Goal: Information Seeking & Learning: Find specific page/section

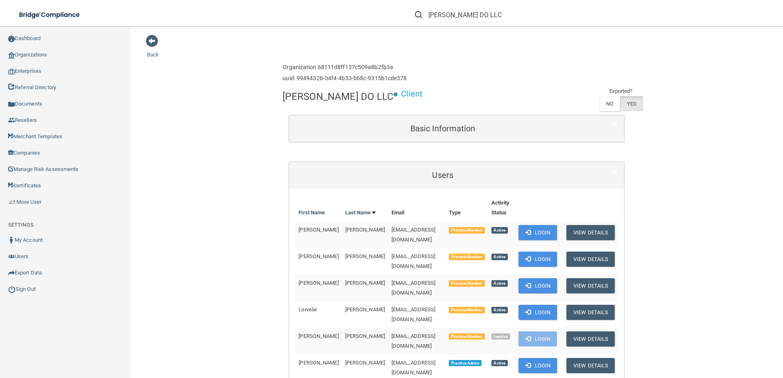
scroll to position [123, 0]
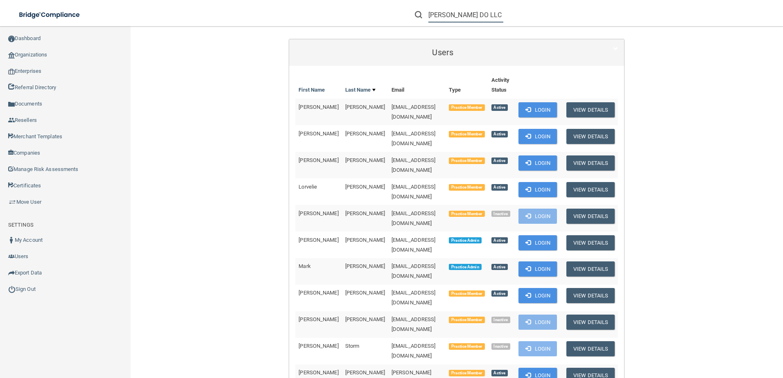
drag, startPoint x: 430, startPoint y: 13, endPoint x: 579, endPoint y: 22, distance: 149.3
click at [579, 22] on div "[PERSON_NAME] DO LLC" at bounding box center [554, 14] width 305 height 29
paste input "[PERSON_NAME] DDS"
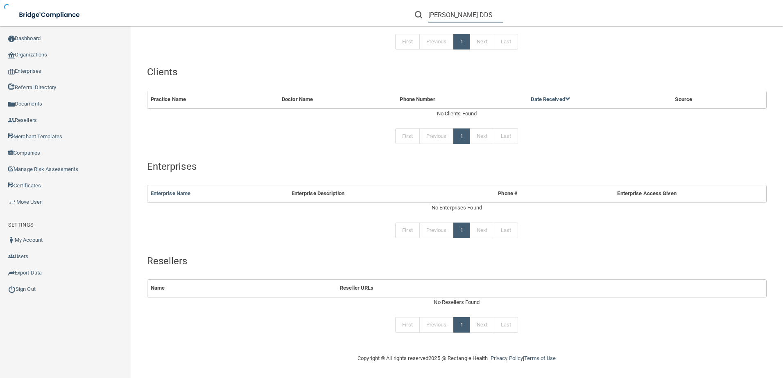
scroll to position [109, 0]
drag, startPoint x: 476, startPoint y: 14, endPoint x: 546, endPoint y: 15, distance: 70.4
click at [546, 15] on div "[PERSON_NAME] DDS" at bounding box center [554, 14] width 305 height 29
type input "[PERSON_NAME]"
drag, startPoint x: 483, startPoint y: 13, endPoint x: 379, endPoint y: 16, distance: 104.1
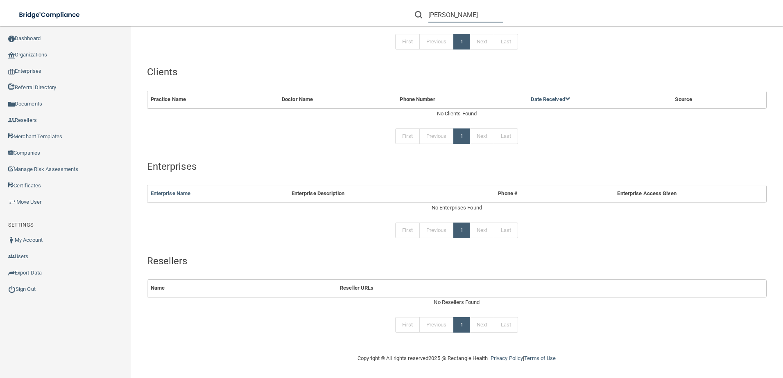
click at [379, 16] on div "Hidy Stavarache Manage My Enterprise Manage My Location" at bounding box center [554, 14] width 457 height 29
paste input "[PHONE_NUMBER]"
type input "[PHONE_NUMBER]"
click at [379, 16] on div "[PHONE_NUMBER] Manage My Enterprise Manage My Location" at bounding box center [554, 14] width 457 height 29
click at [484, 9] on input "[PHONE_NUMBER]" at bounding box center [465, 14] width 75 height 15
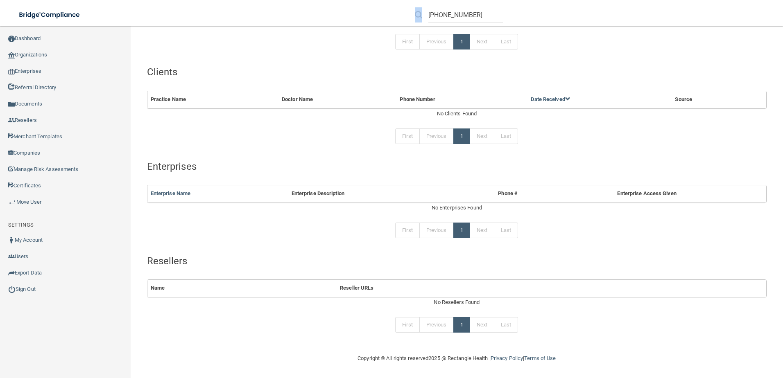
drag, startPoint x: 426, startPoint y: 15, endPoint x: 507, endPoint y: 4, distance: 81.8
click at [507, 4] on div "[PHONE_NUMBER]" at bounding box center [554, 14] width 305 height 29
drag, startPoint x: 507, startPoint y: 4, endPoint x: 478, endPoint y: 11, distance: 29.4
click at [478, 11] on input "[PHONE_NUMBER]" at bounding box center [465, 14] width 75 height 15
drag, startPoint x: 479, startPoint y: 11, endPoint x: 355, endPoint y: 11, distance: 124.1
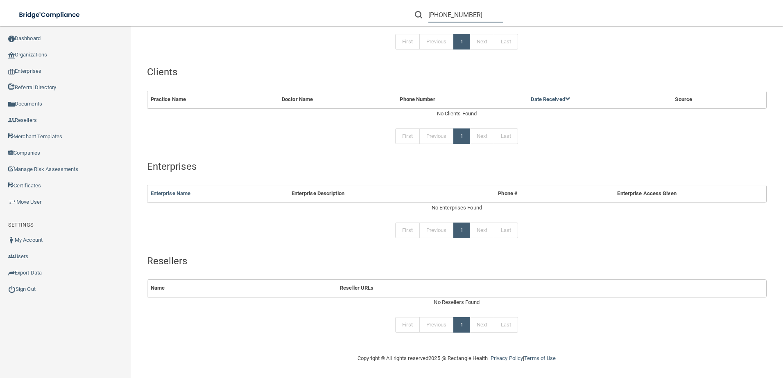
click at [355, 11] on div "[PHONE_NUMBER] Manage My Enterprise Manage My Location" at bounding box center [554, 14] width 457 height 29
paste input "1 [EMAIL_ADDRESS][DOMAIN_NAME]"
click at [429, 16] on input "1 [EMAIL_ADDRESS][DOMAIN_NAME]" at bounding box center [465, 14] width 75 height 15
type input "[EMAIL_ADDRESS][DOMAIN_NAME]"
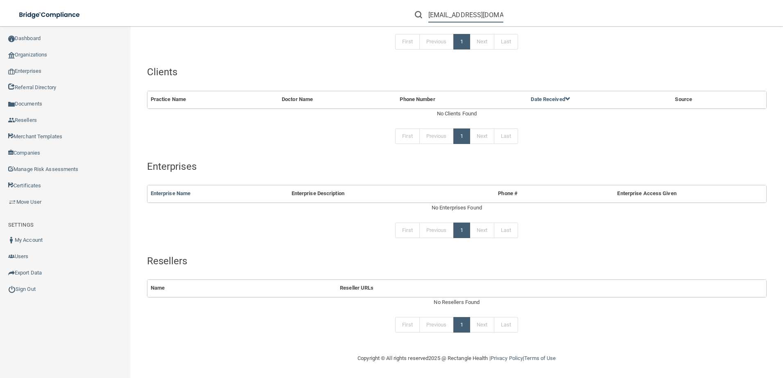
scroll to position [0, 20]
drag, startPoint x: 430, startPoint y: 16, endPoint x: 593, endPoint y: 23, distance: 163.1
click at [596, 20] on div "[EMAIL_ADDRESS][DOMAIN_NAME]" at bounding box center [554, 14] width 305 height 29
paste input "[EMAIL_ADDRESS][DOMAIN_NAME]"
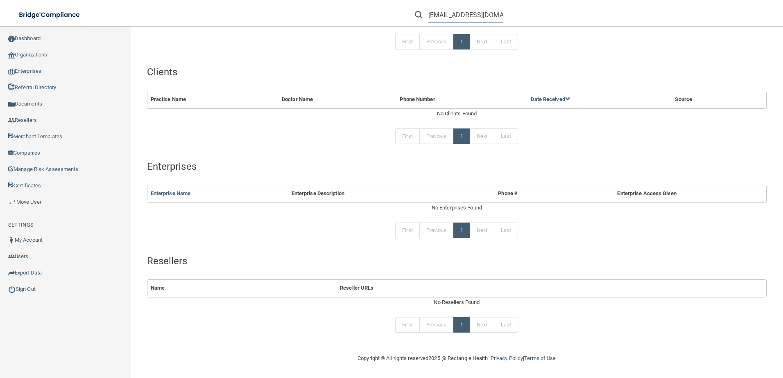
scroll to position [0, 47]
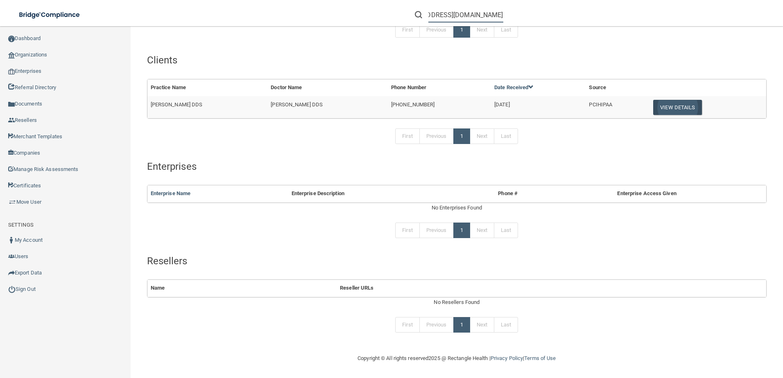
type input "[EMAIL_ADDRESS][DOMAIN_NAME]"
click at [675, 104] on button "View Details" at bounding box center [677, 107] width 48 height 15
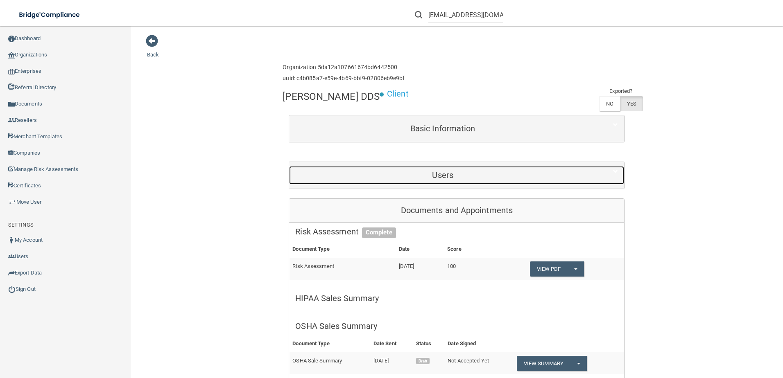
click at [506, 171] on div "Users" at bounding box center [442, 175] width 307 height 18
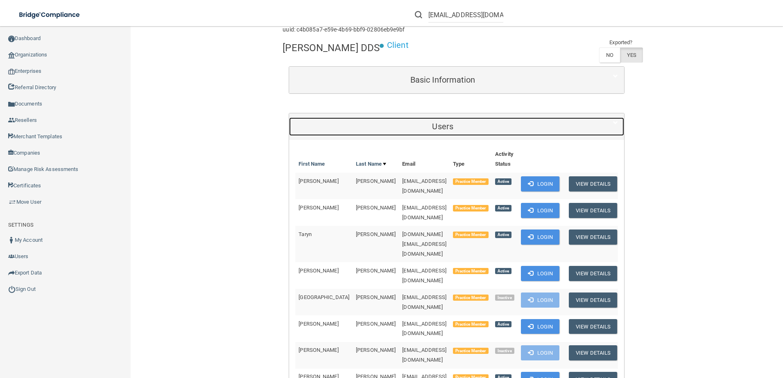
scroll to position [164, 0]
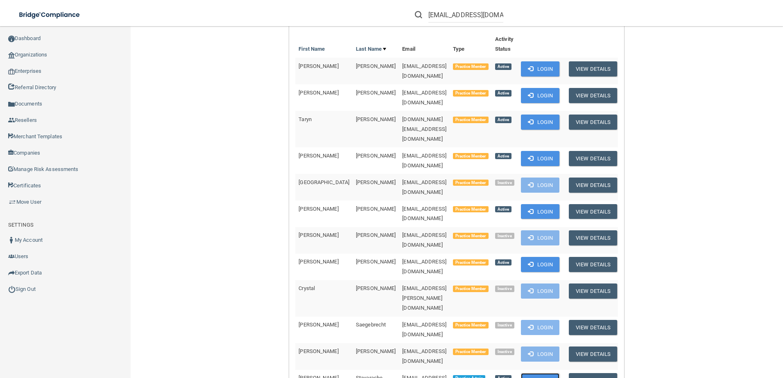
click at [558, 373] on button "Login" at bounding box center [540, 380] width 39 height 15
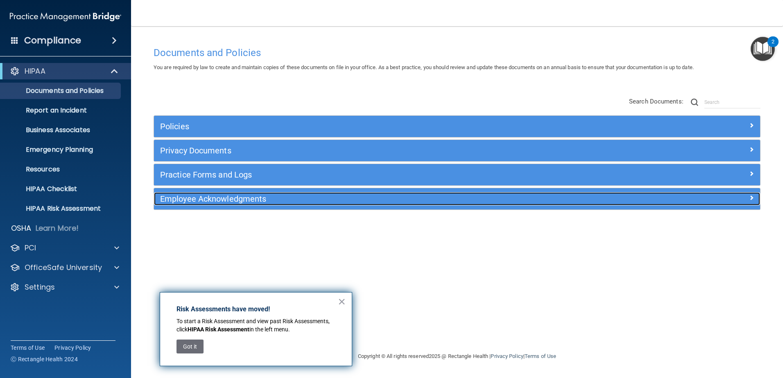
click at [219, 204] on div "Employee Acknowledgments" at bounding box center [381, 198] width 454 height 13
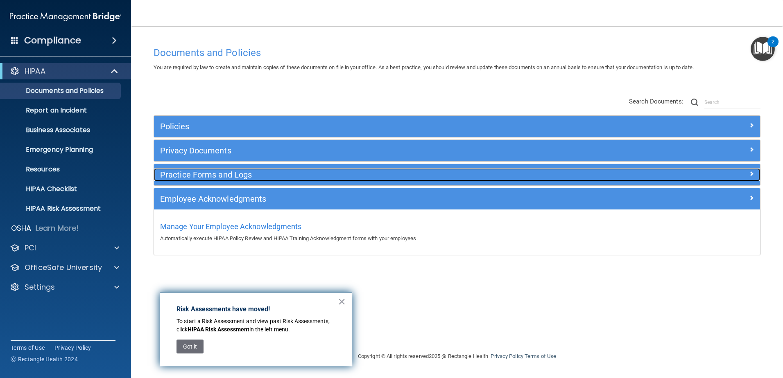
click at [235, 177] on h5 "Practice Forms and Logs" at bounding box center [381, 174] width 442 height 9
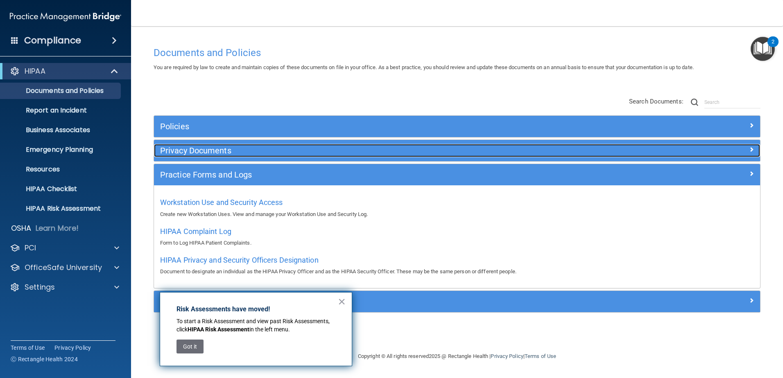
click at [227, 157] on div "Privacy Documents" at bounding box center [381, 150] width 454 height 13
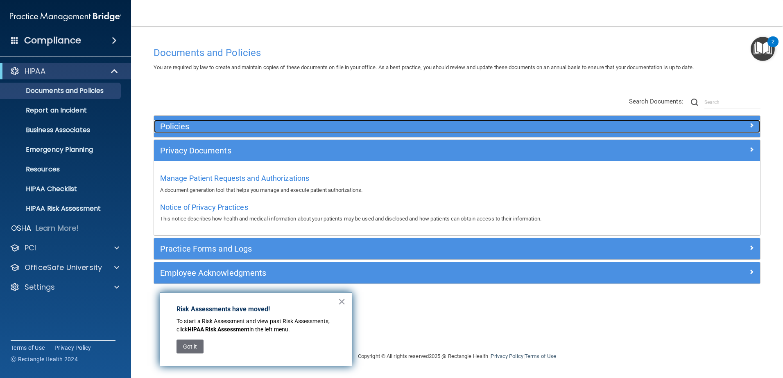
click at [226, 133] on div "Policies" at bounding box center [381, 126] width 454 height 13
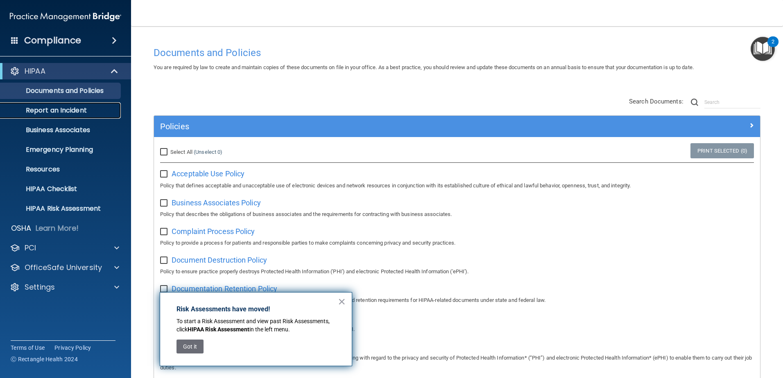
click at [85, 116] on link "Report an Incident" at bounding box center [56, 110] width 129 height 16
